Goal: Navigation & Orientation: Find specific page/section

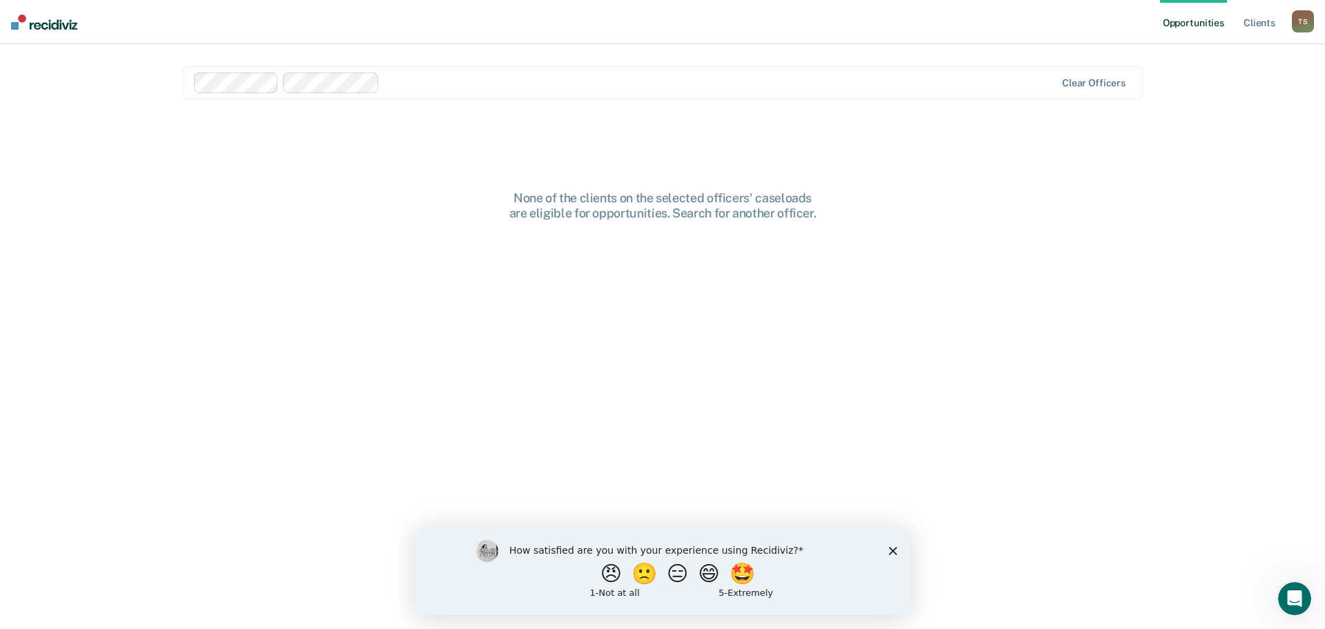
click at [1035, 282] on div "None of the clients on the selected officers' caseloads are eligible for opport…" at bounding box center [662, 353] width 961 height 474
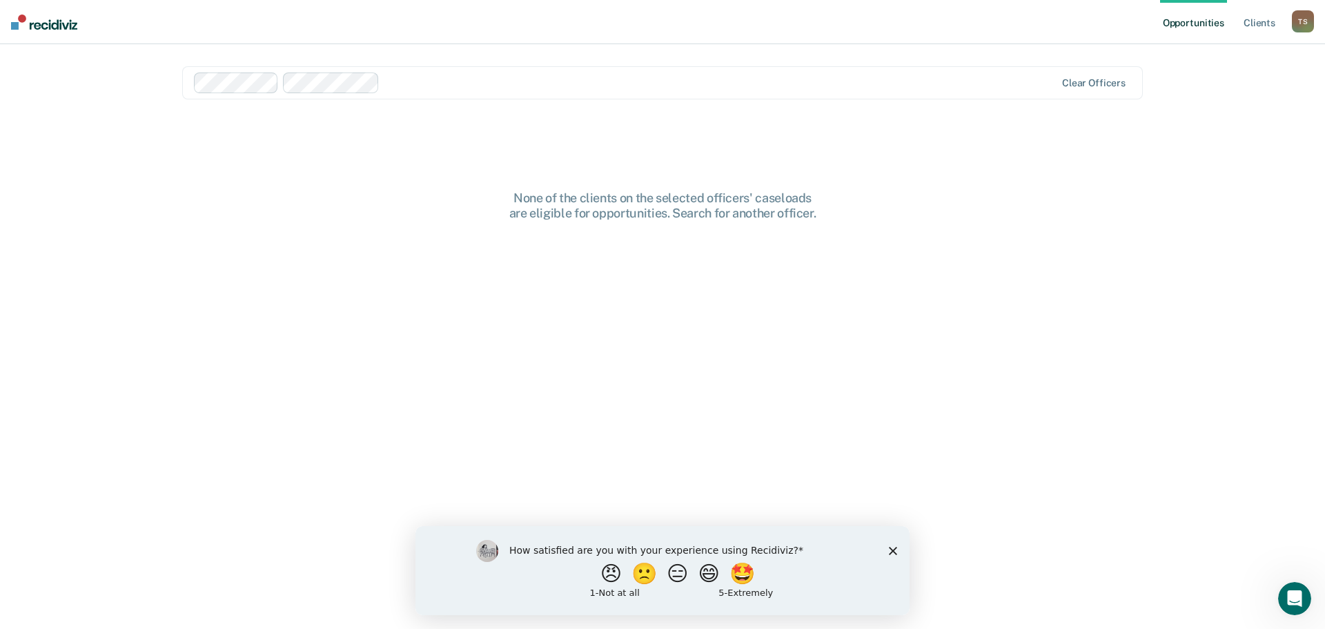
click at [1035, 282] on div "None of the clients on the selected officers' caseloads are eligible for opport…" at bounding box center [662, 353] width 961 height 474
